Goal: Task Accomplishment & Management: Manage account settings

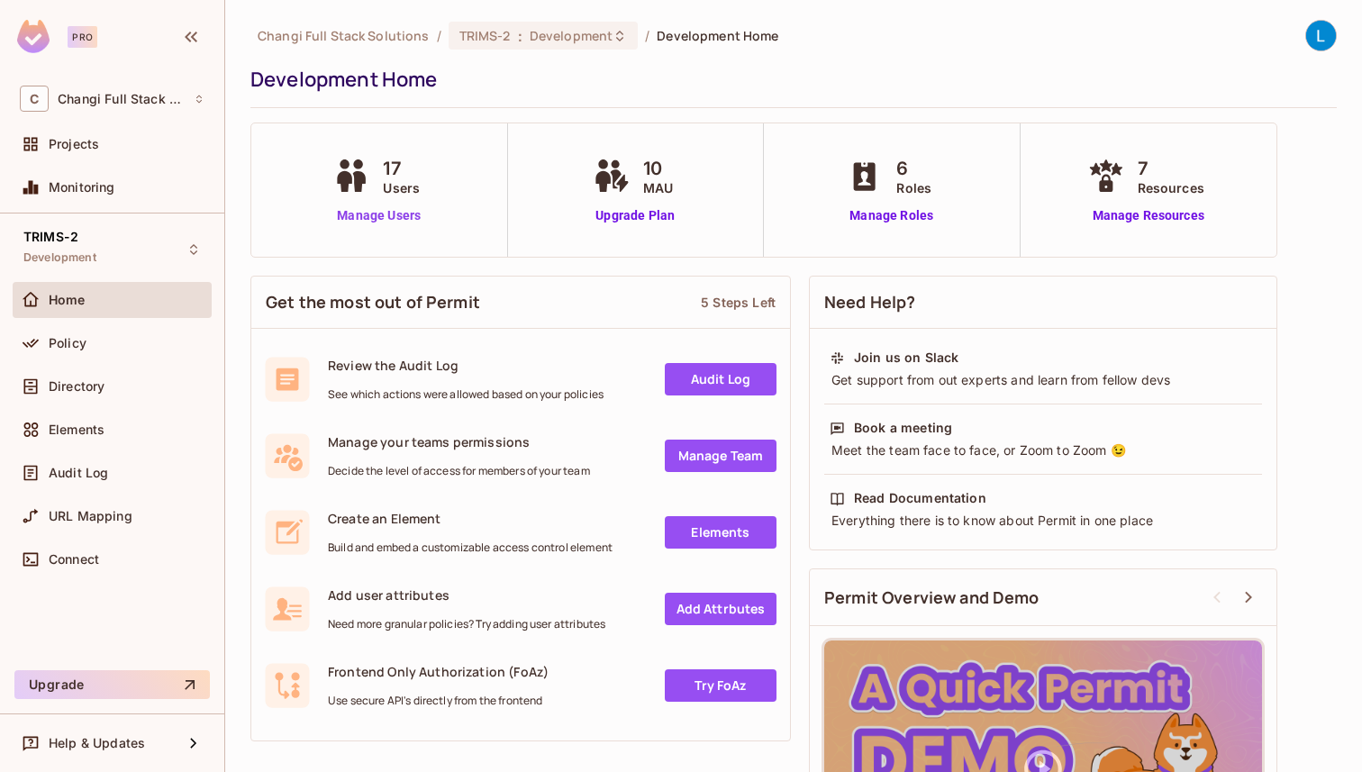
click at [397, 219] on link "Manage Users" at bounding box center [379, 215] width 100 height 19
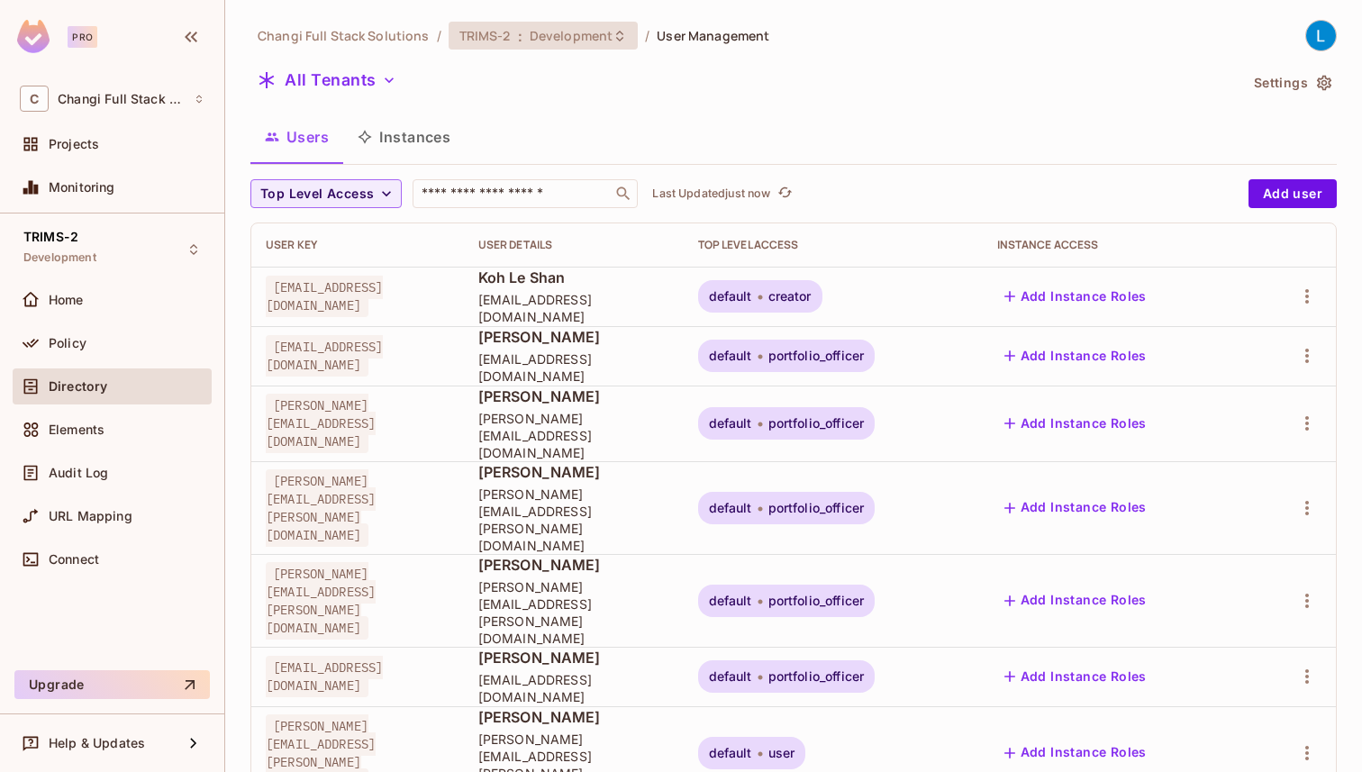
click at [601, 39] on span "Development" at bounding box center [571, 35] width 83 height 17
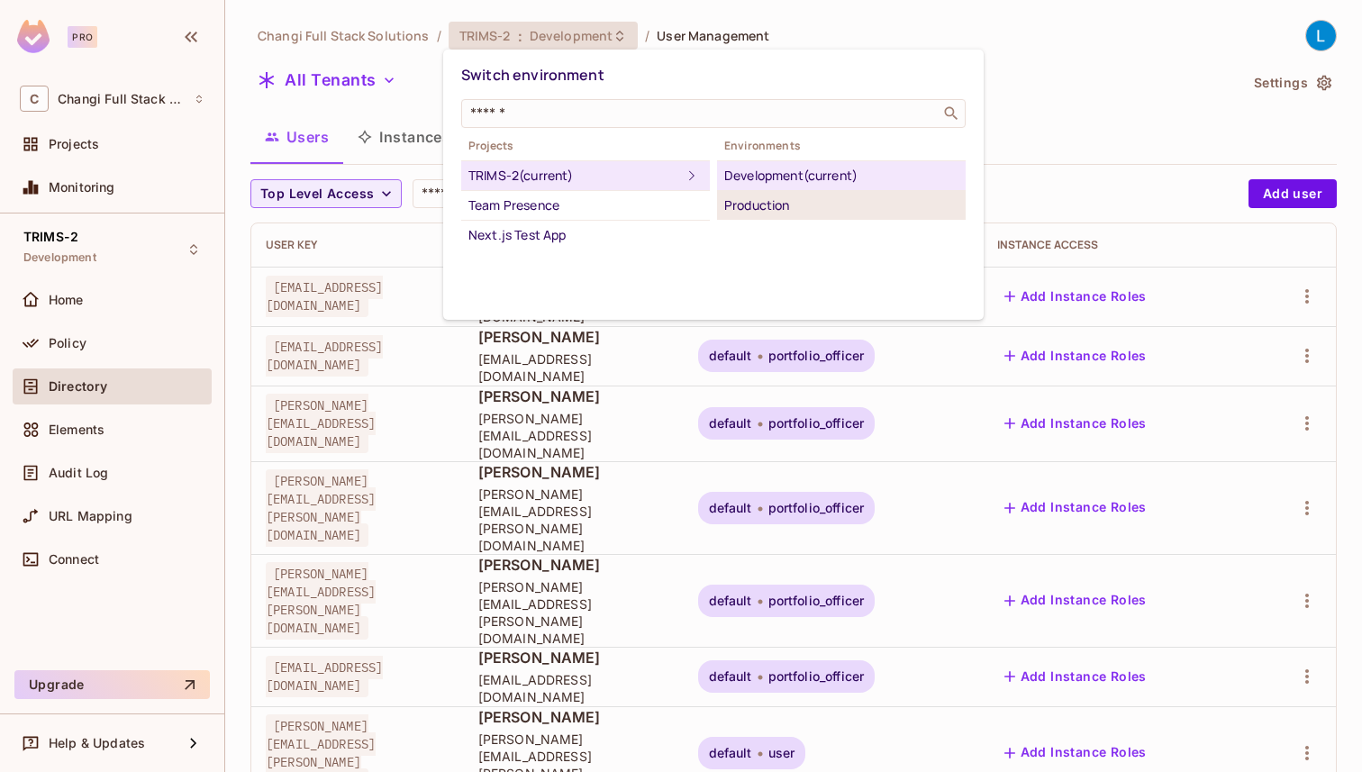
click at [756, 201] on div "Production" at bounding box center [841, 206] width 234 height 22
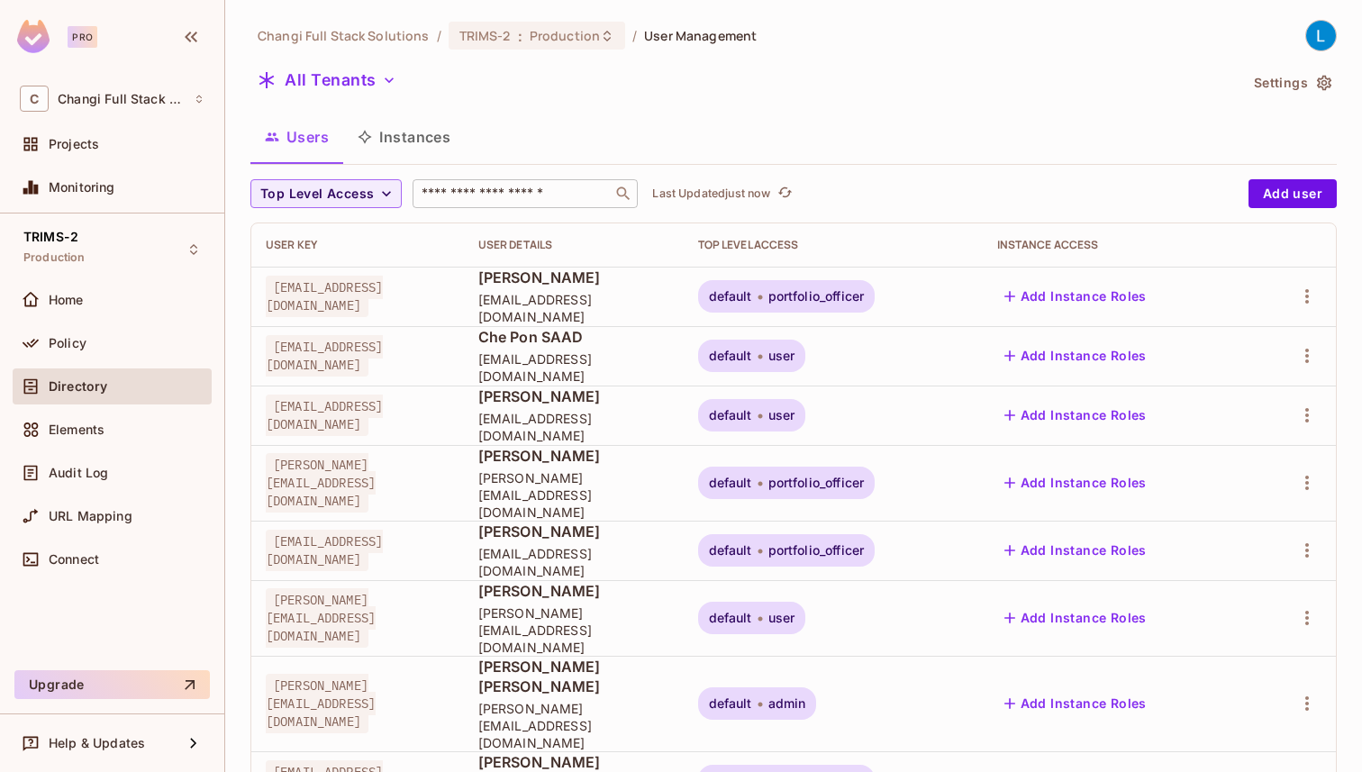
click at [587, 198] on input "text" at bounding box center [512, 194] width 189 height 18
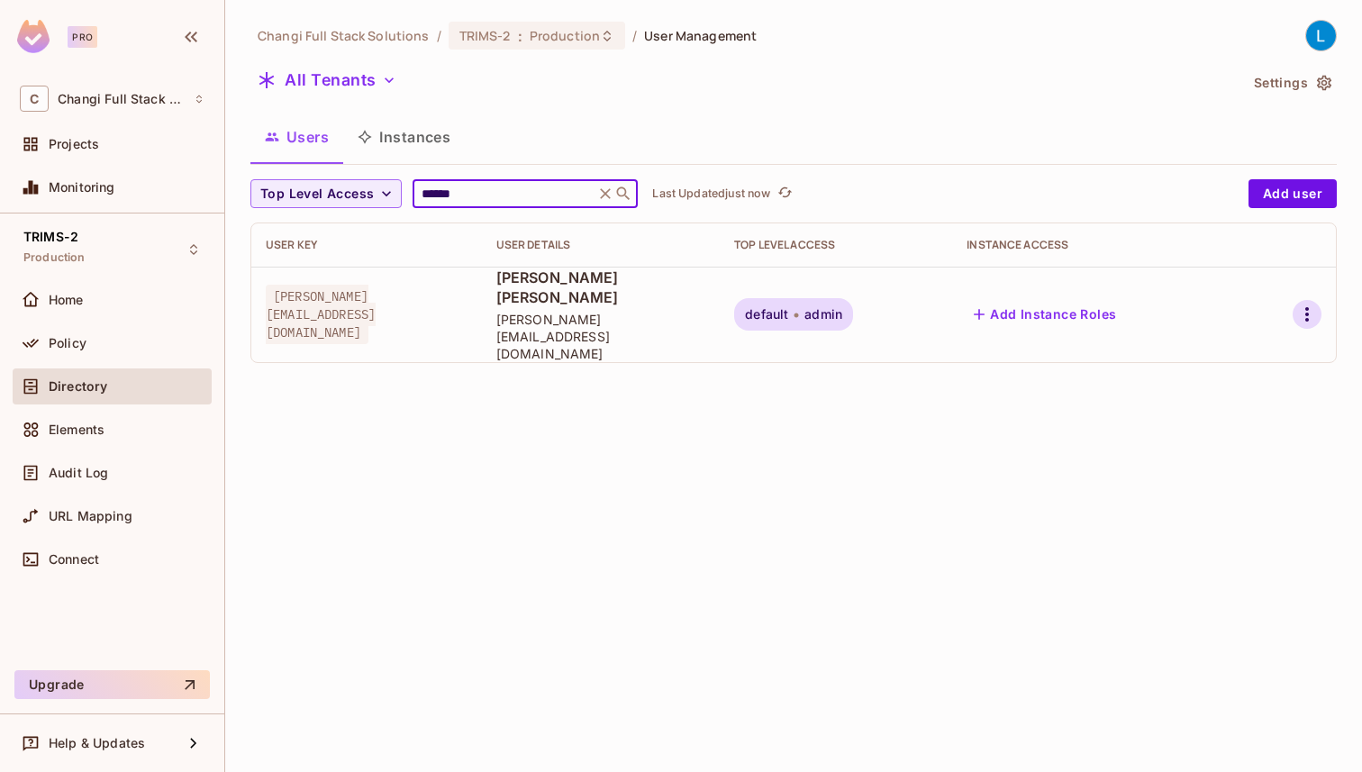
type input "******"
click at [1307, 307] on icon "button" at bounding box center [1307, 314] width 4 height 14
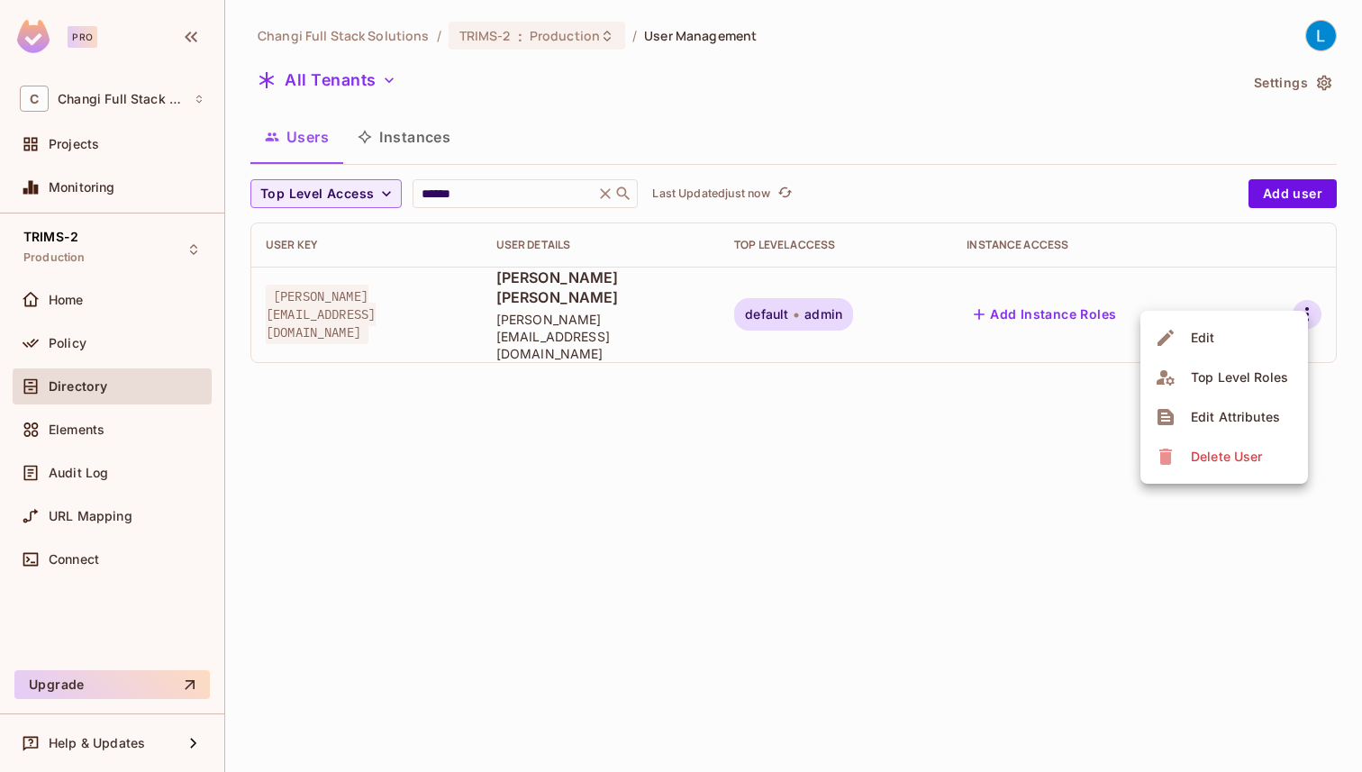
click at [1263, 337] on li "Edit" at bounding box center [1224, 338] width 168 height 40
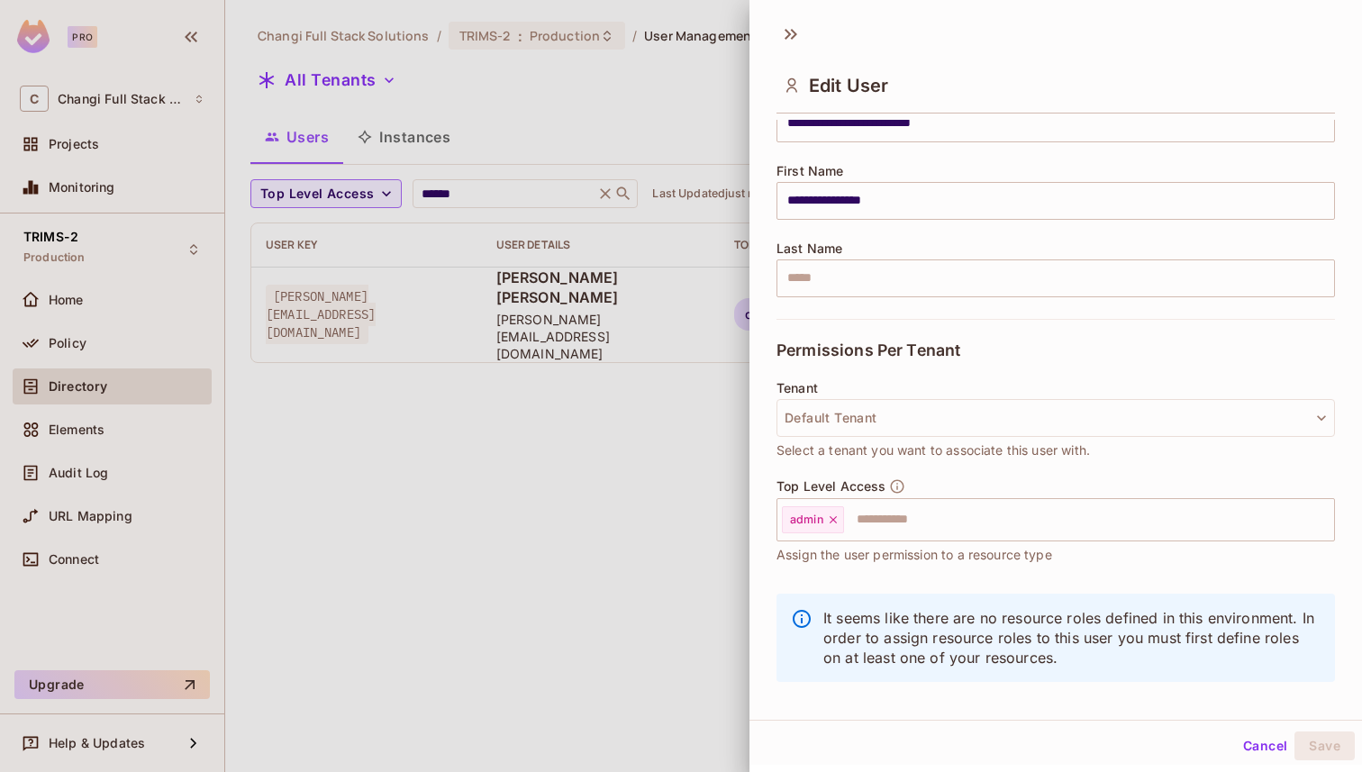
scroll to position [201, 0]
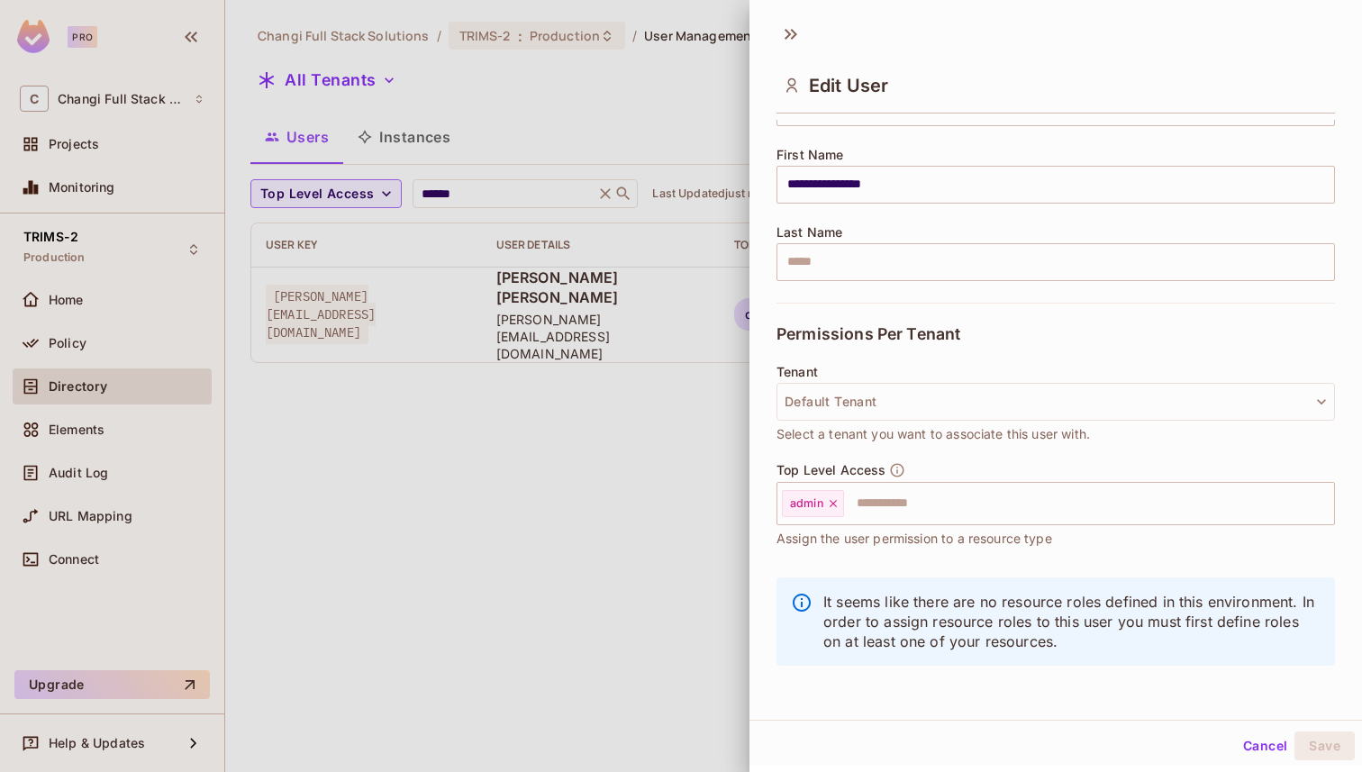
click at [647, 511] on div at bounding box center [681, 386] width 1362 height 772
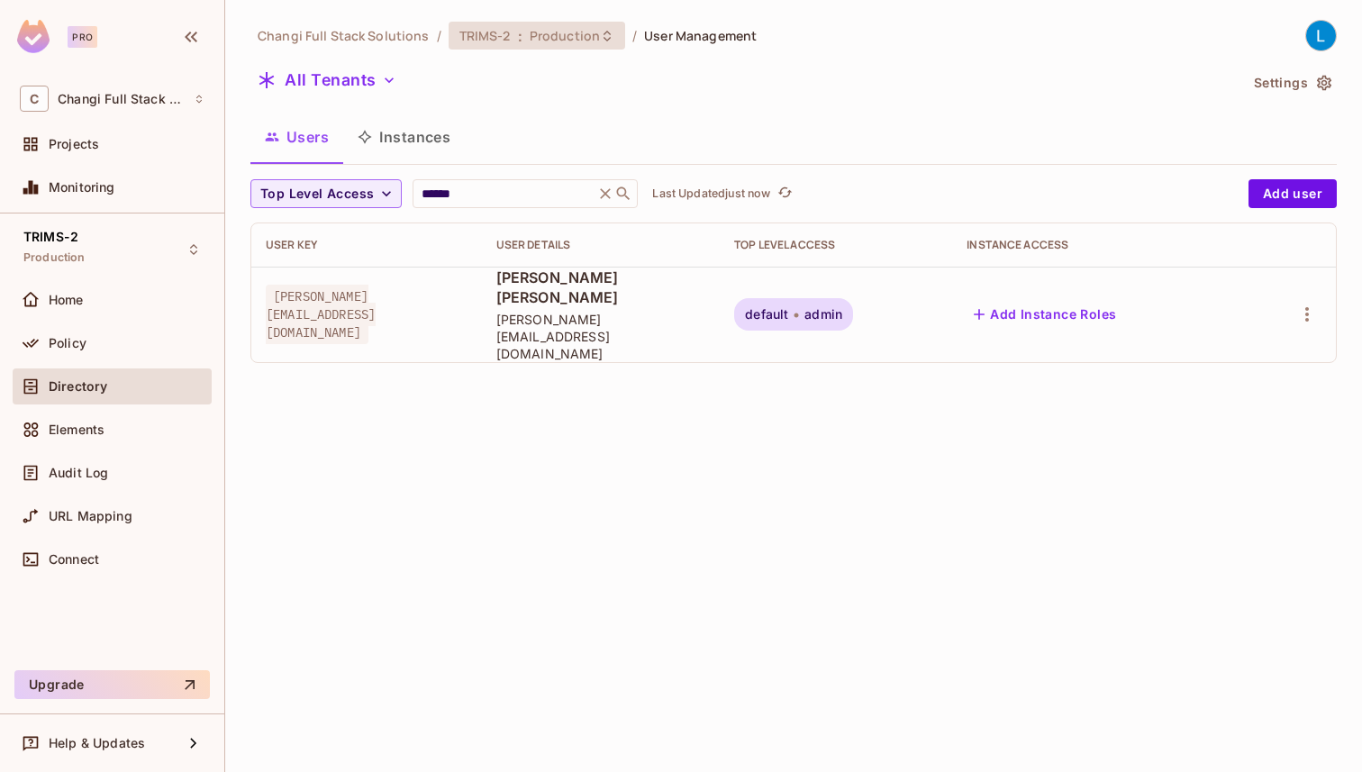
click at [580, 34] on span "Production" at bounding box center [565, 35] width 70 height 17
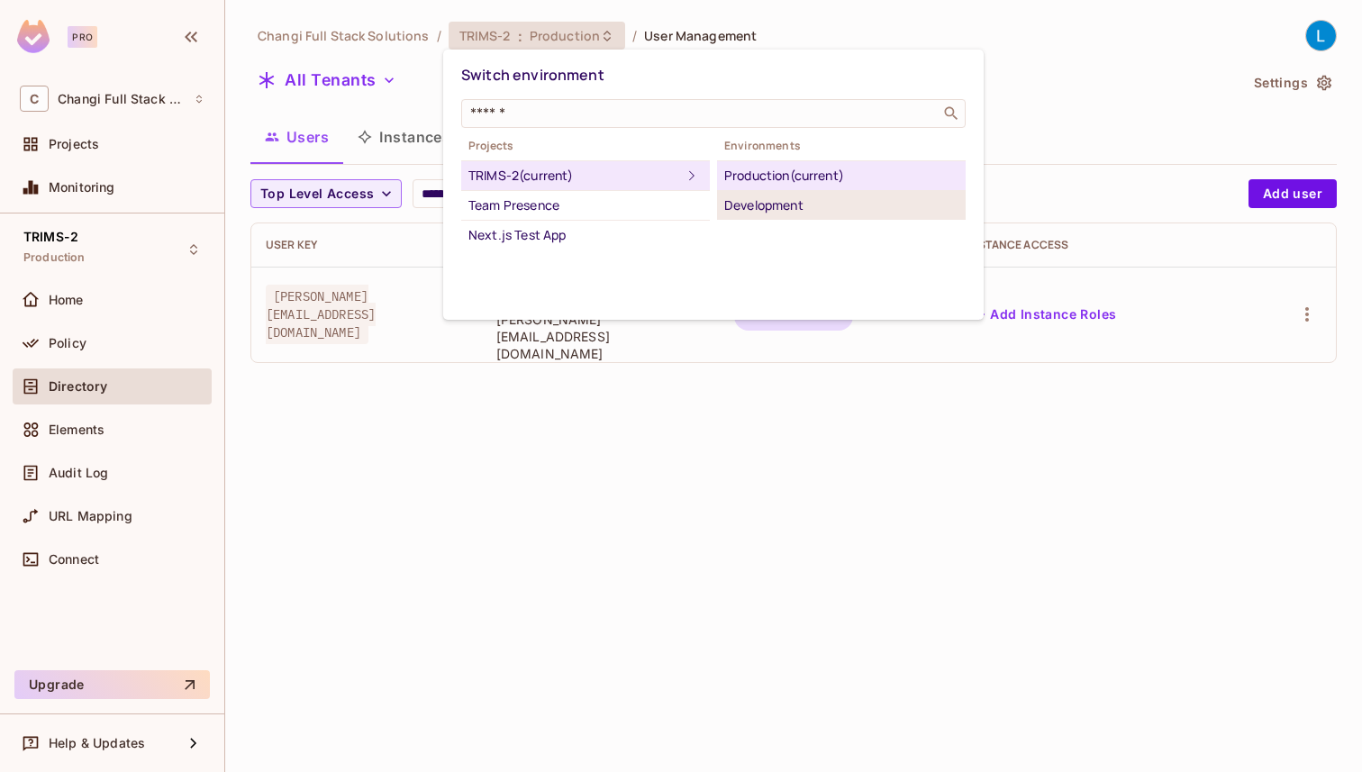
click at [787, 201] on div "Development" at bounding box center [841, 206] width 234 height 22
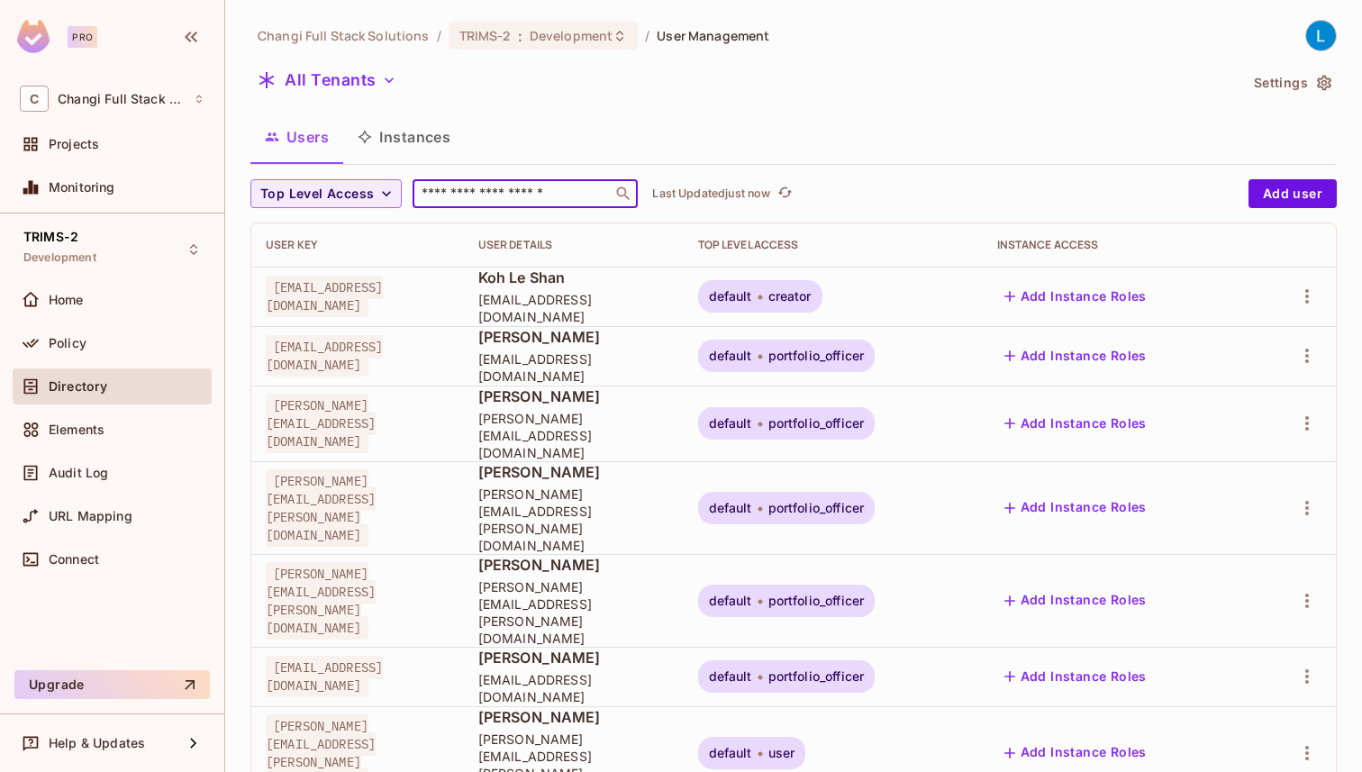
click at [553, 199] on input "text" at bounding box center [512, 194] width 189 height 18
click at [1301, 420] on icon "button" at bounding box center [1307, 423] width 22 height 22
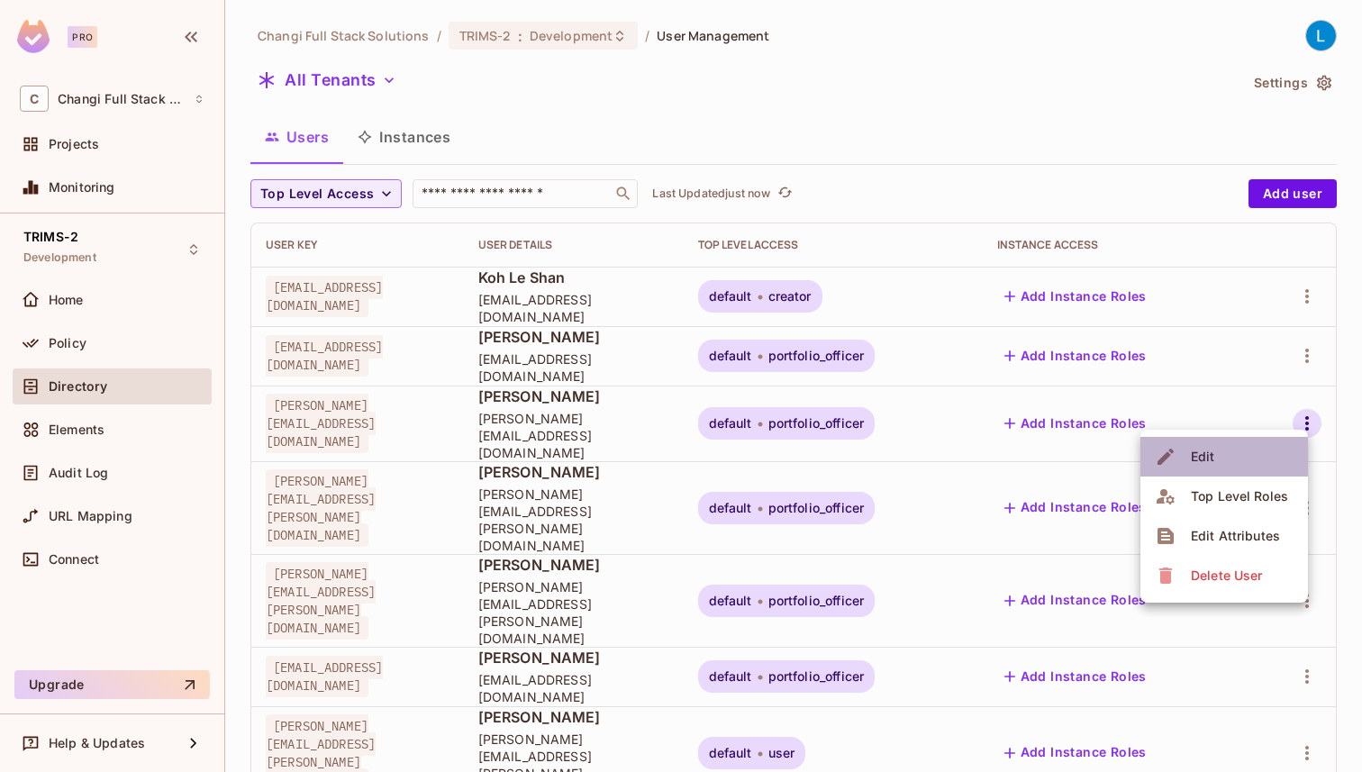
click at [1249, 462] on li "Edit" at bounding box center [1224, 457] width 168 height 40
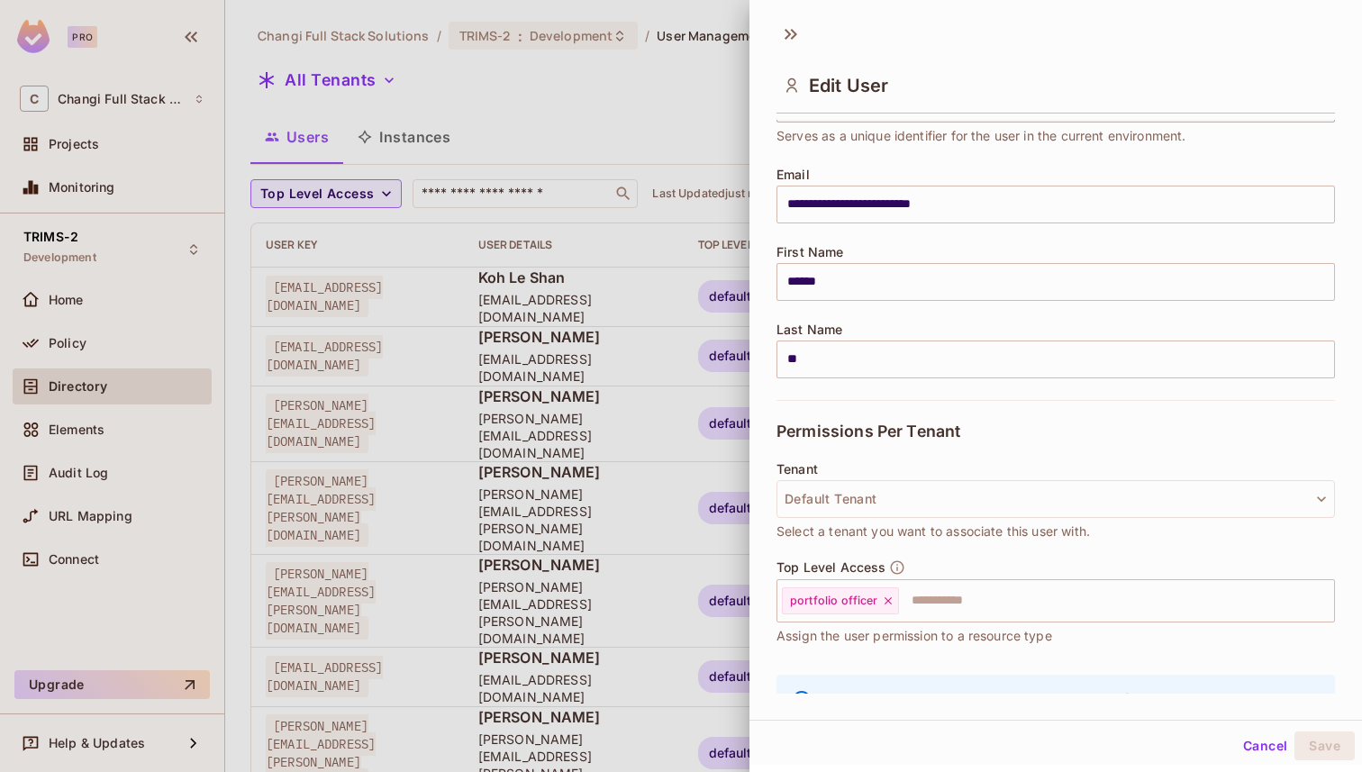
scroll to position [146, 0]
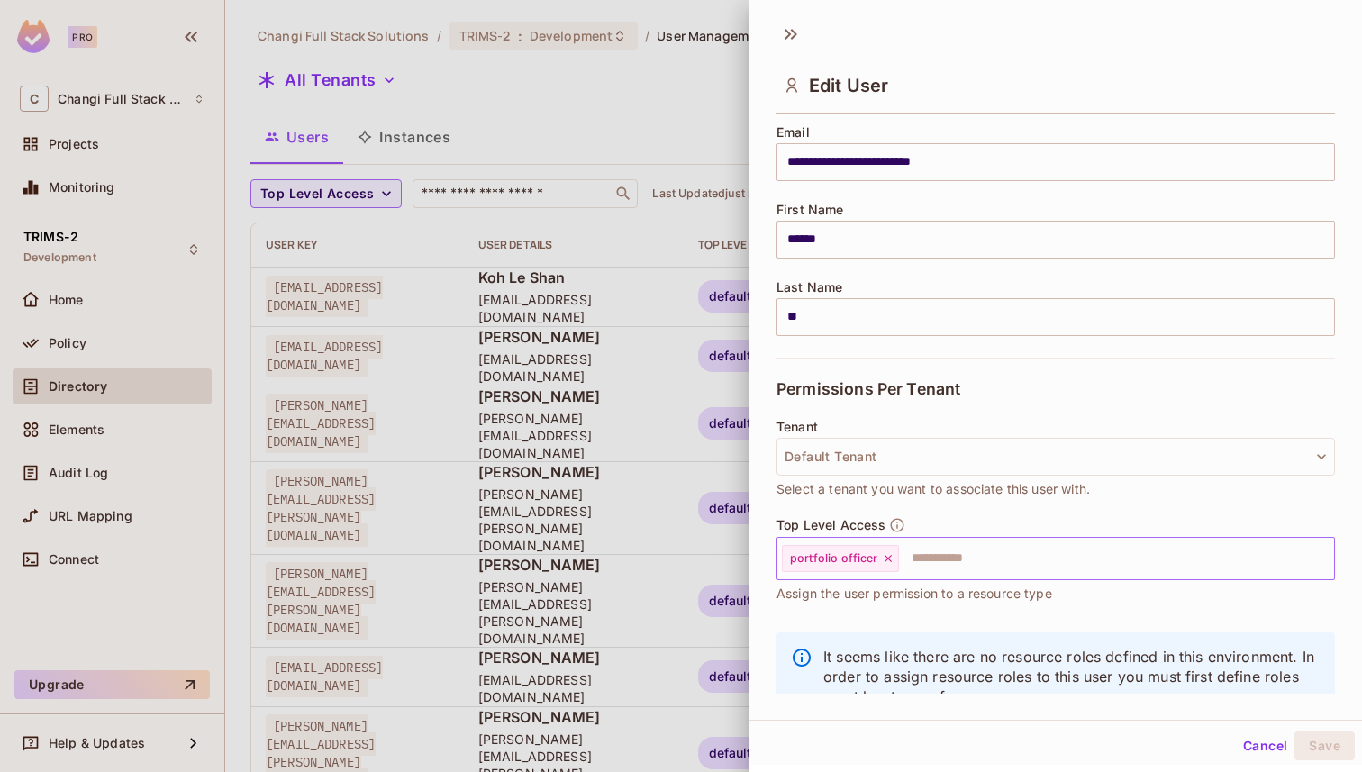
click at [886, 557] on icon at bounding box center [888, 558] width 13 height 13
click at [886, 557] on input "text" at bounding box center [1040, 558] width 520 height 36
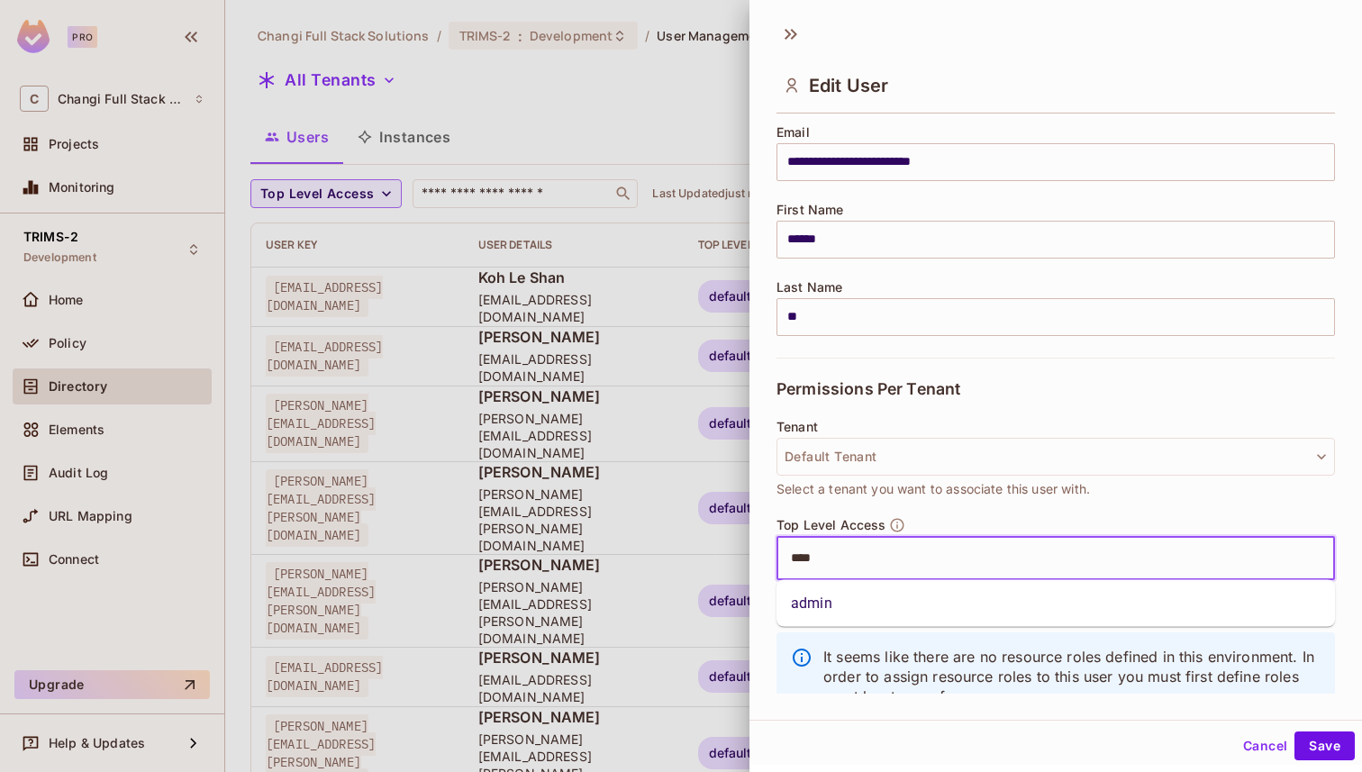
type input "*****"
click at [887, 607] on li "admin" at bounding box center [1055, 603] width 558 height 32
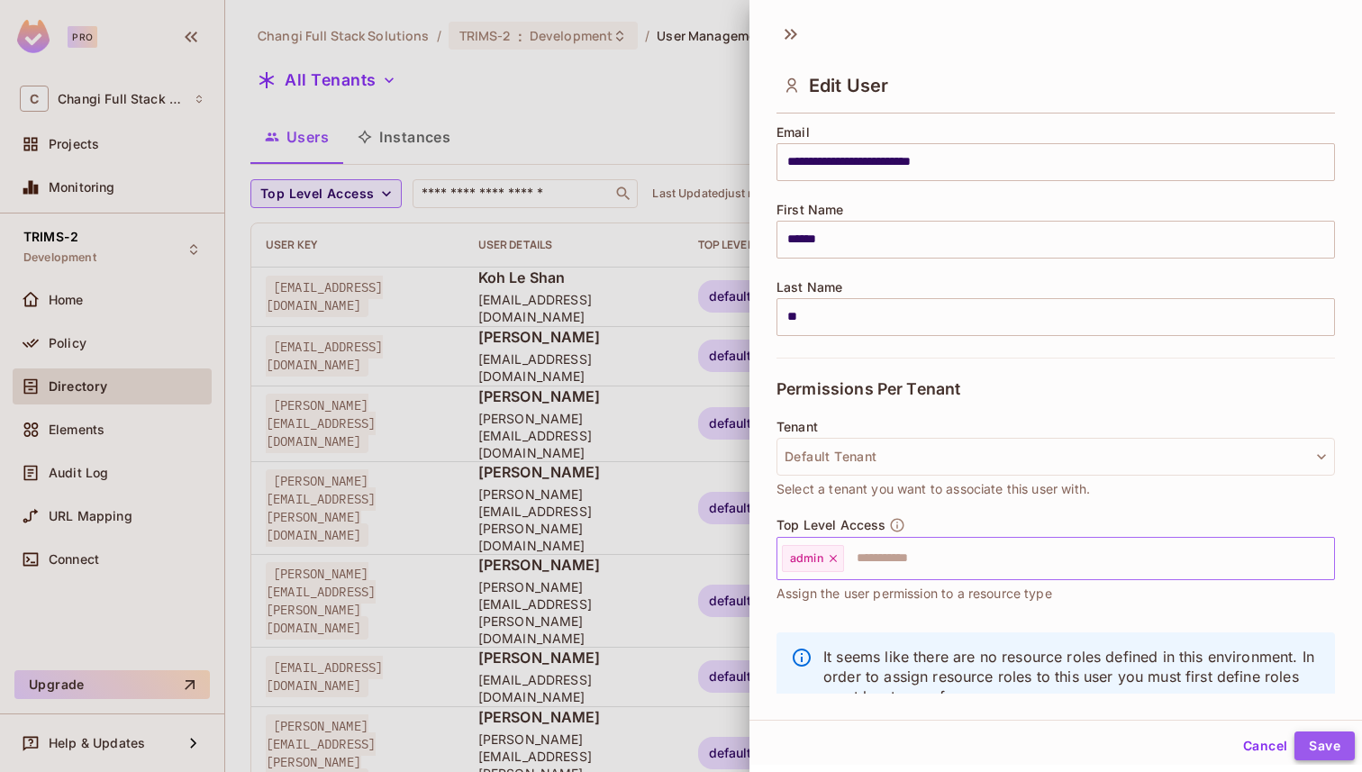
click at [1338, 742] on button "Save" at bounding box center [1324, 745] width 60 height 29
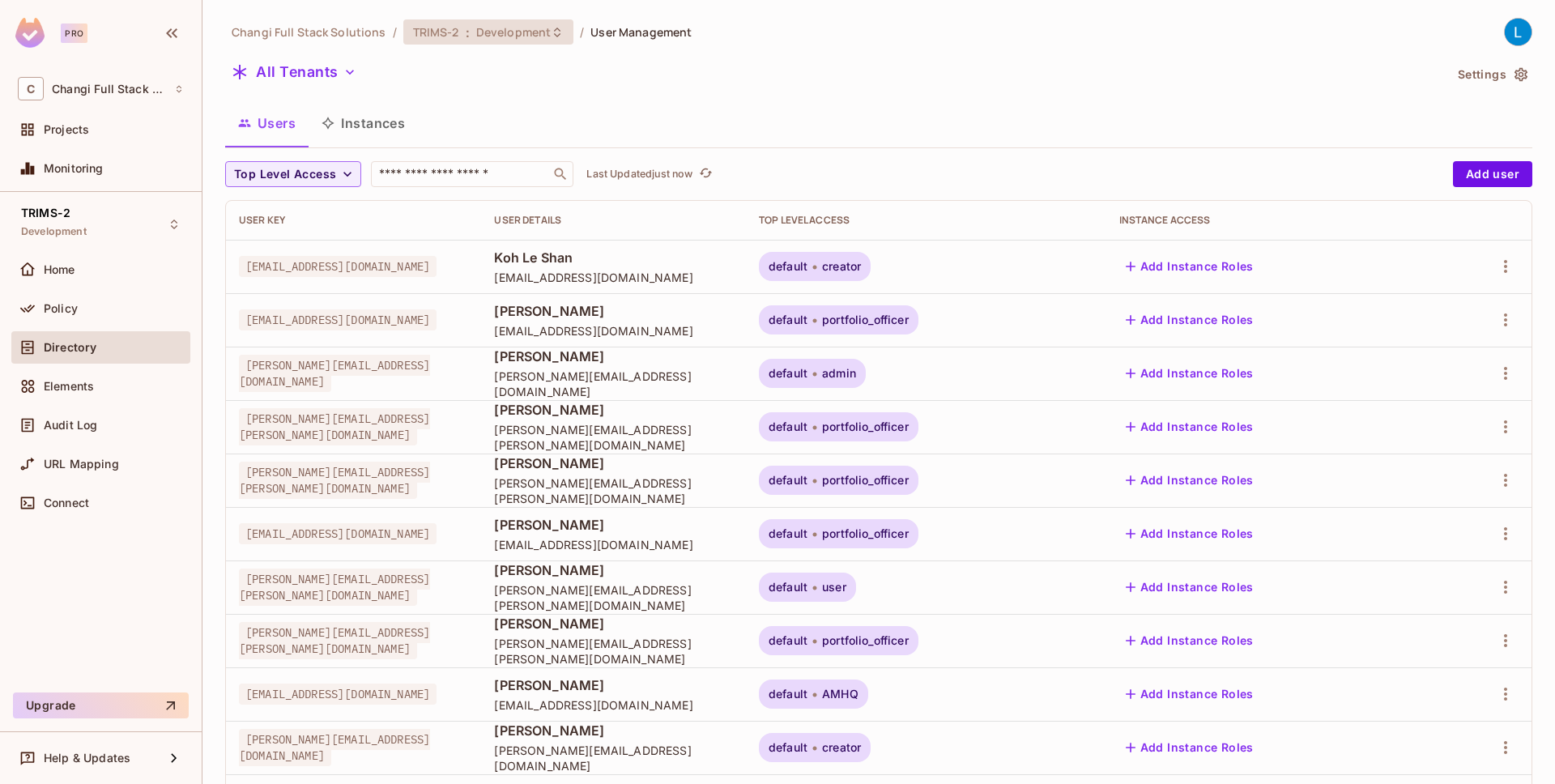
click at [510, 25] on span "Development" at bounding box center [514, 31] width 75 height 15
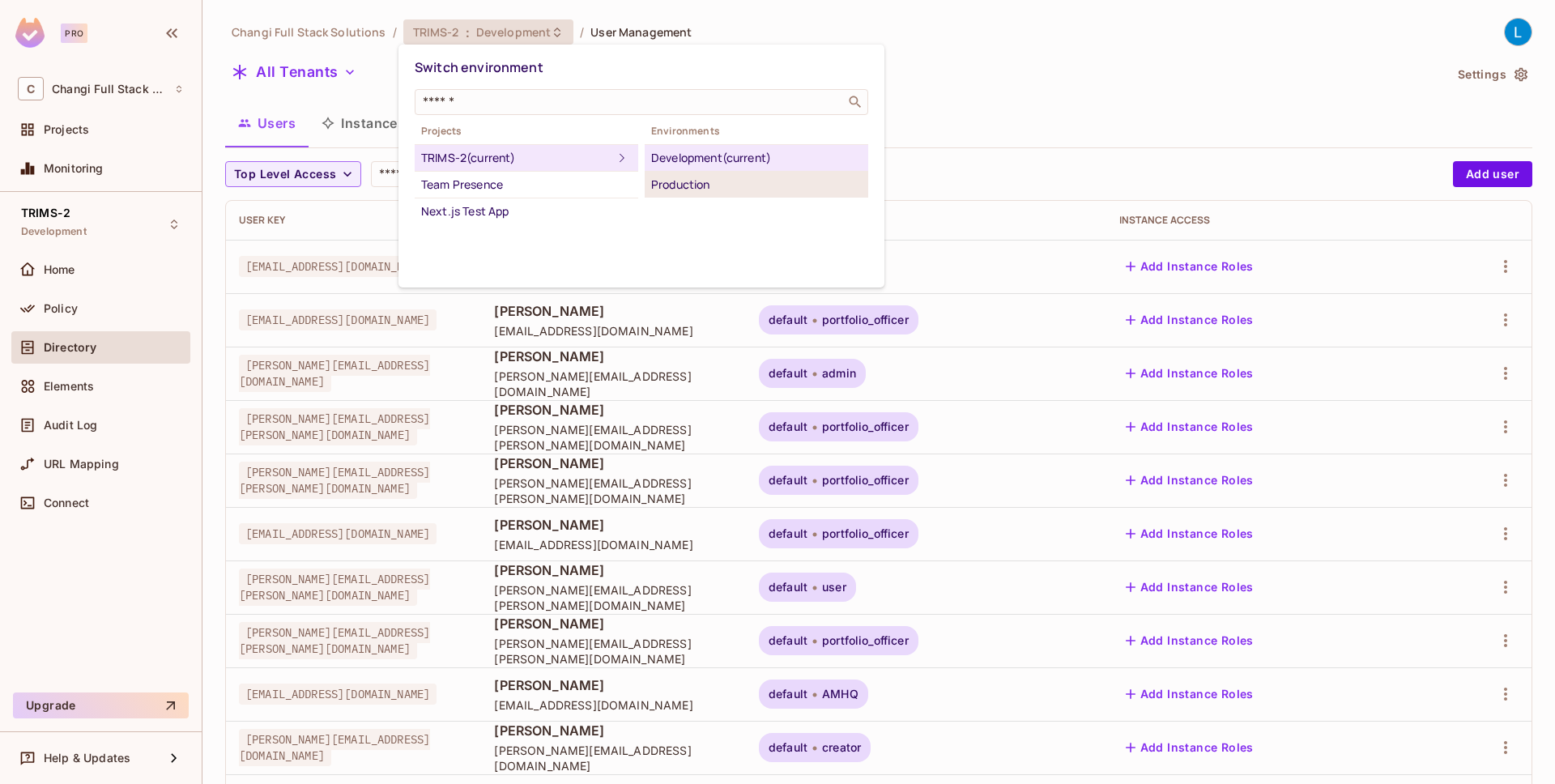
click at [684, 177] on div "Production" at bounding box center [756, 185] width 210 height 20
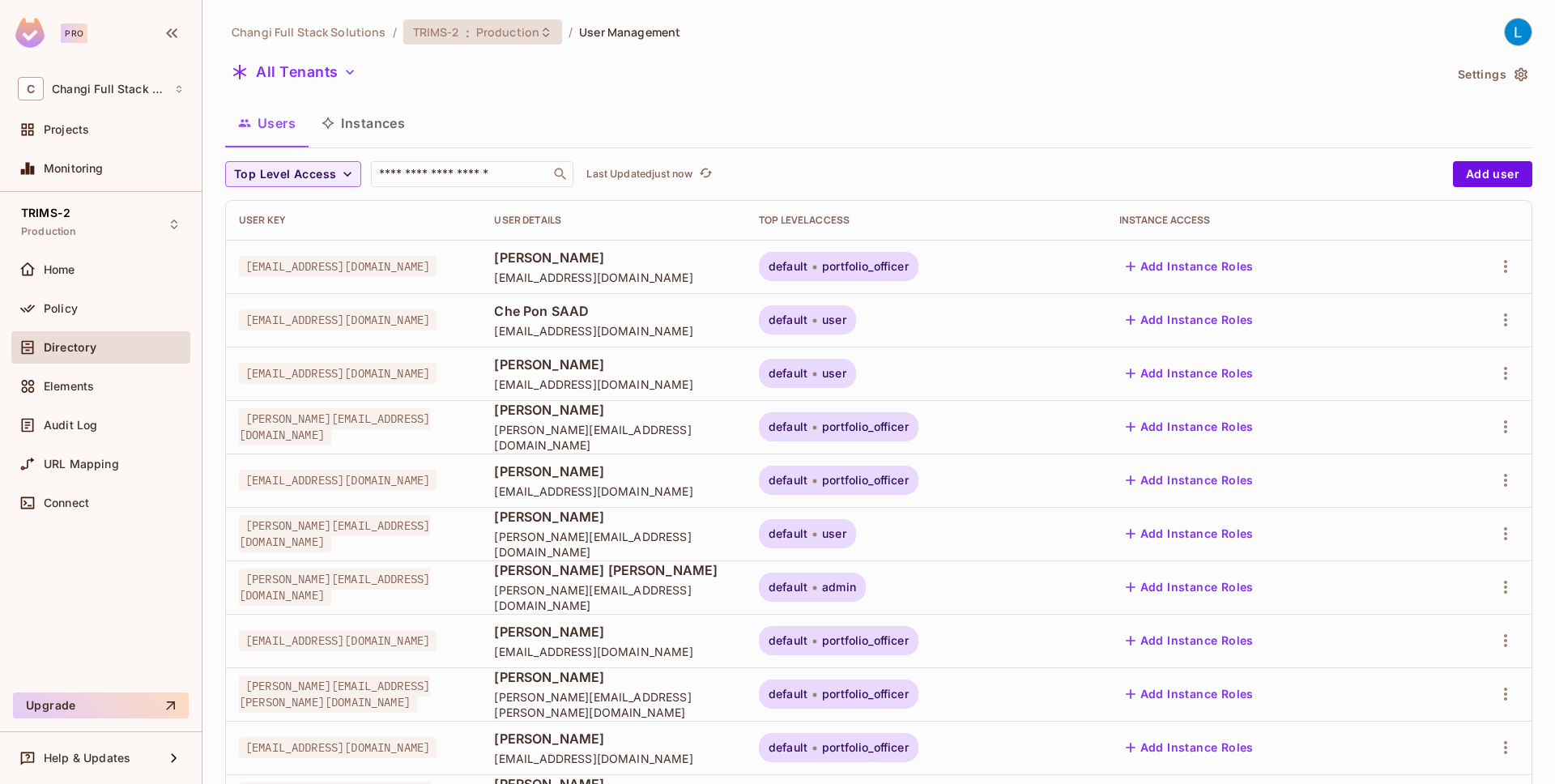
click at [518, 37] on span "Production" at bounding box center [508, 31] width 63 height 15
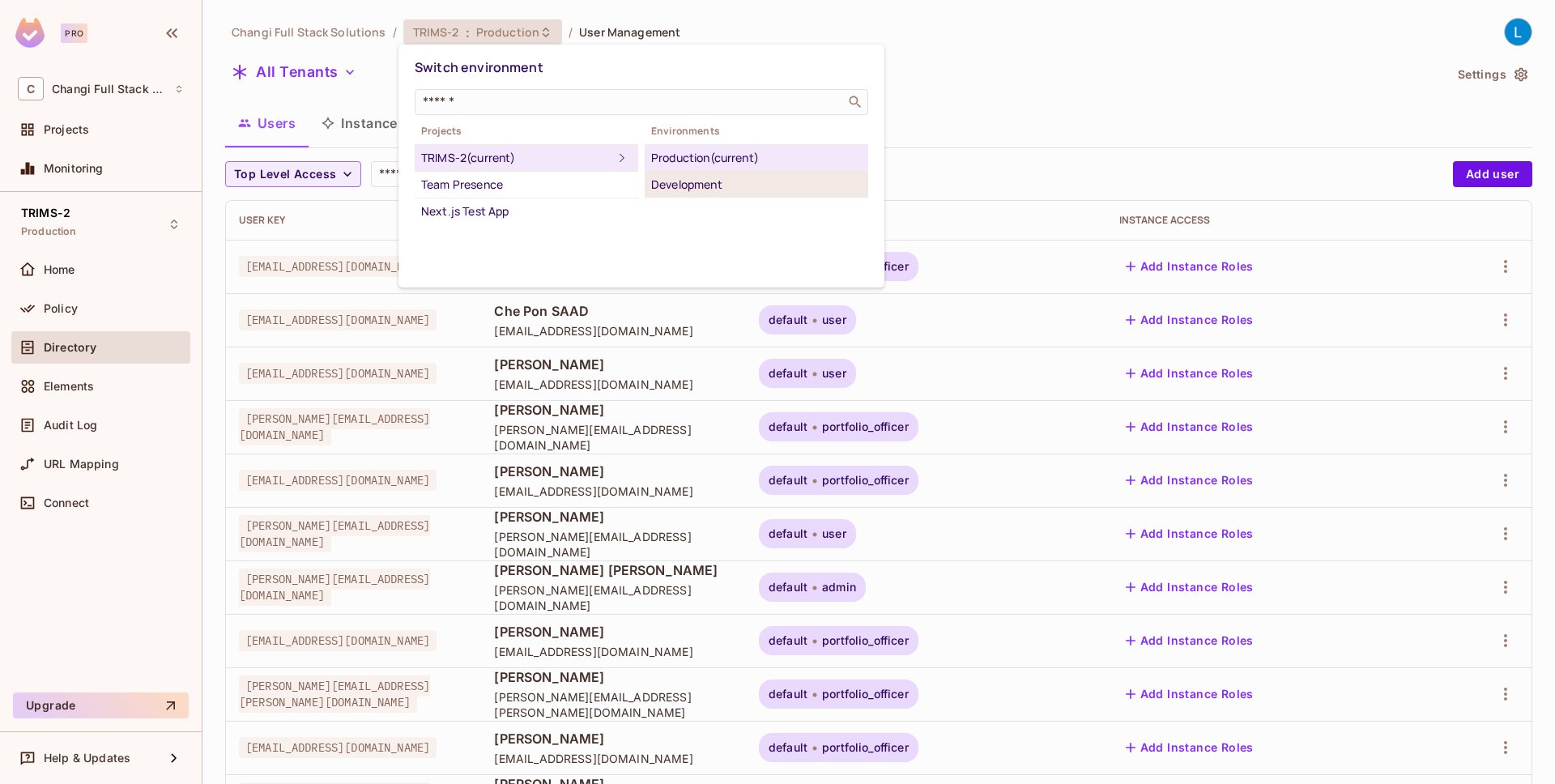
click at [684, 179] on div "Development" at bounding box center [756, 185] width 210 height 20
